Goal: Information Seeking & Learning: Understand process/instructions

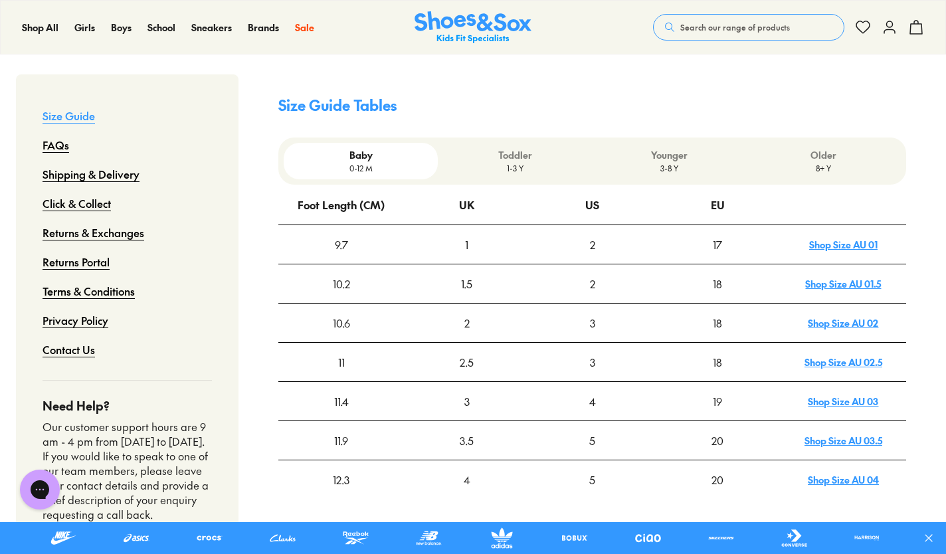
click at [834, 148] on p "Older" at bounding box center [823, 155] width 143 height 14
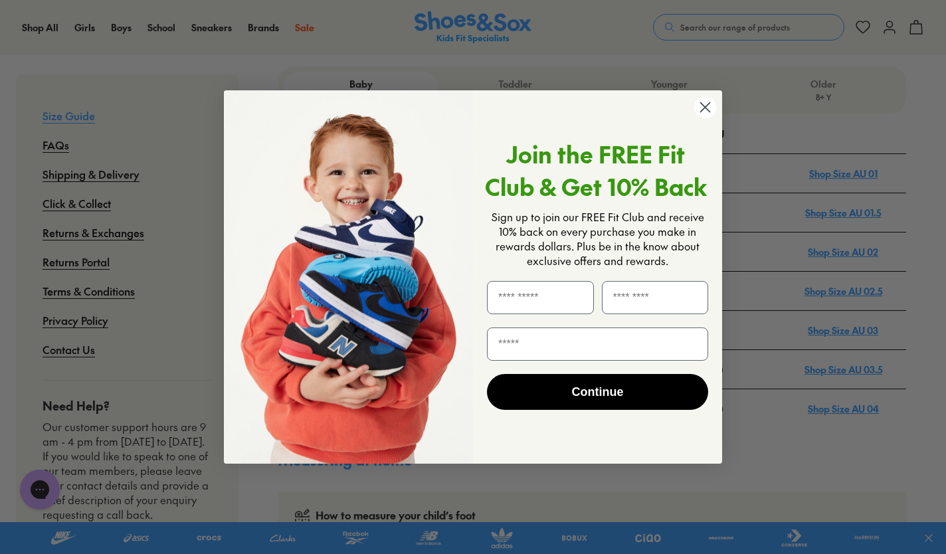
scroll to position [424, 0]
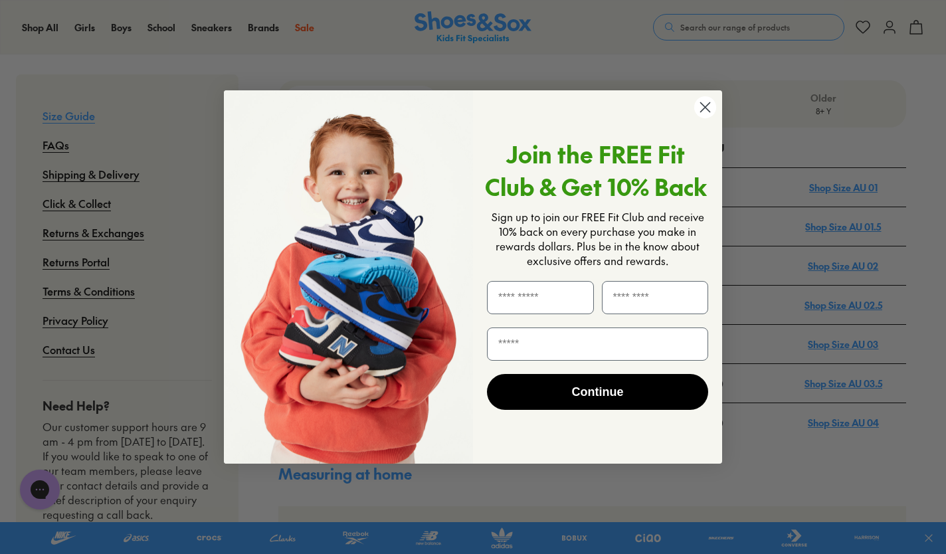
click at [715, 106] on circle "Close dialog" at bounding box center [705, 107] width 22 height 22
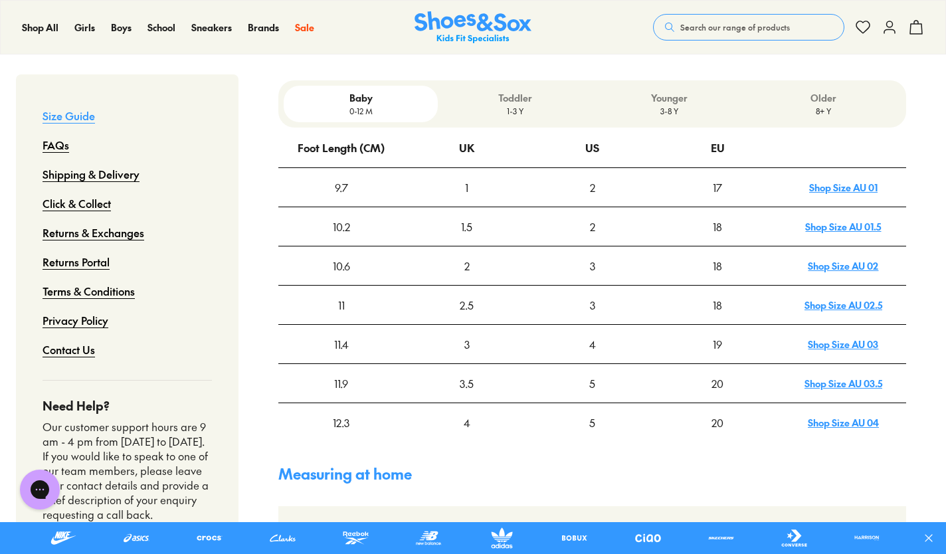
scroll to position [0, 0]
